Goal: Navigation & Orientation: Find specific page/section

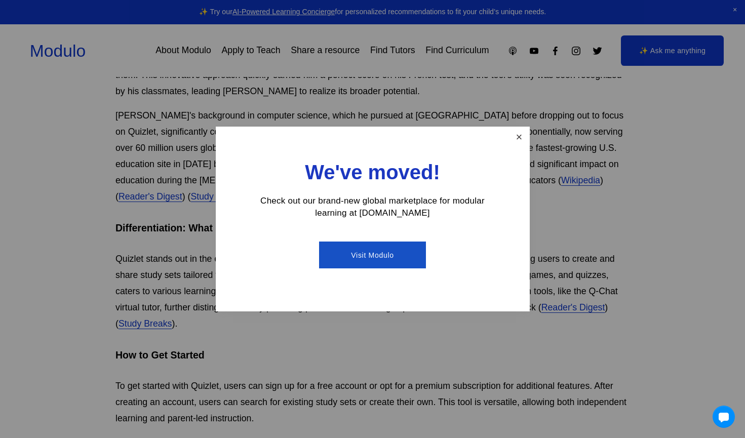
click at [525, 138] on link "Close" at bounding box center [519, 137] width 18 height 18
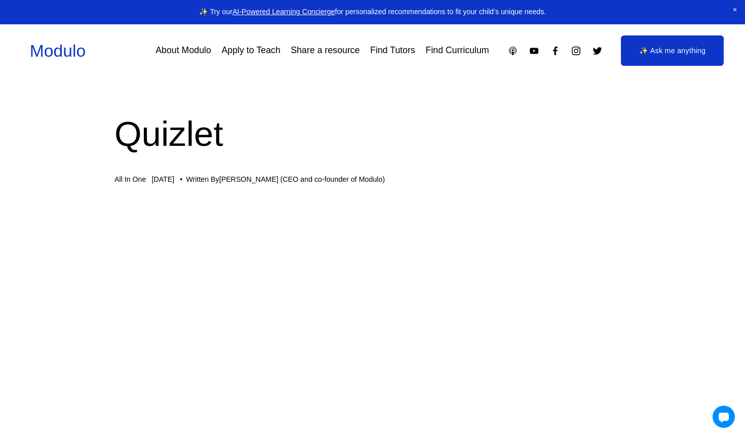
scroll to position [0, 1]
click at [86, 58] on link "Modulo" at bounding box center [58, 51] width 56 height 19
click at [174, 49] on link "About Modulo" at bounding box center [183, 51] width 56 height 18
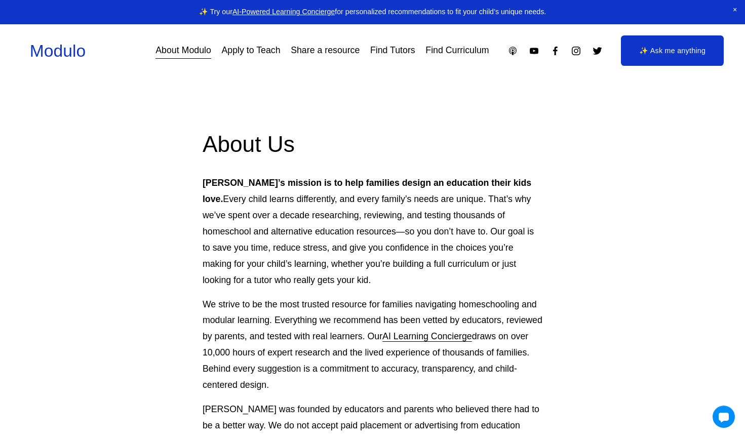
scroll to position [5, 0]
